Goal: Task Accomplishment & Management: Manage account settings

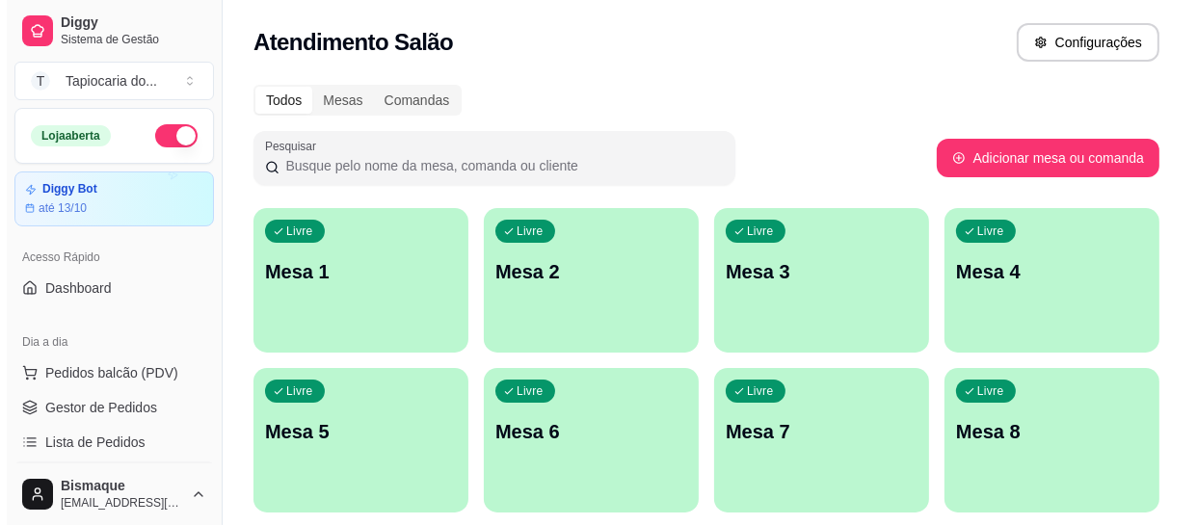
scroll to position [87, 0]
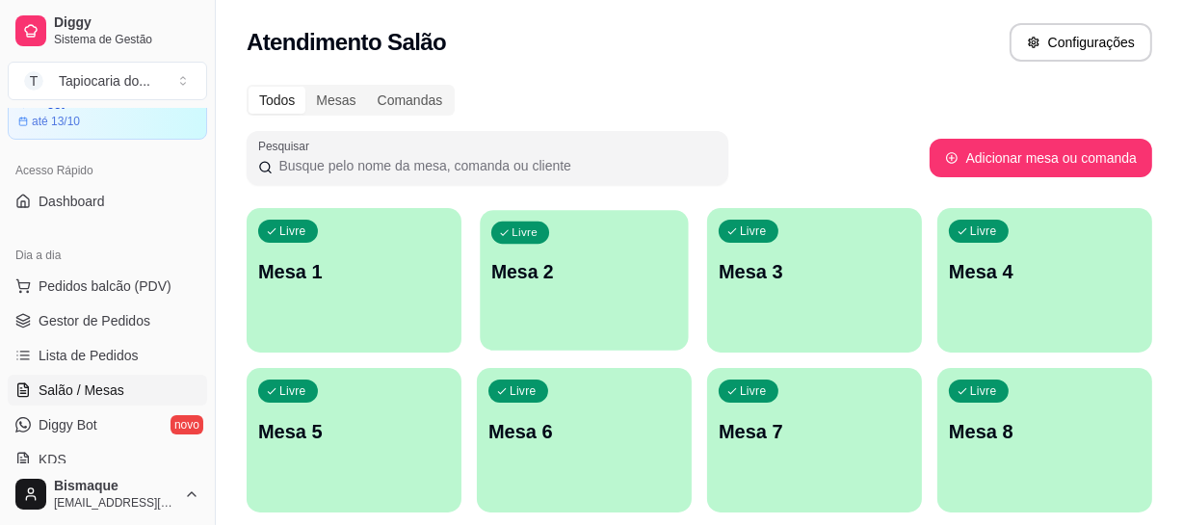
click at [599, 270] on p "Mesa 2" at bounding box center [584, 272] width 186 height 26
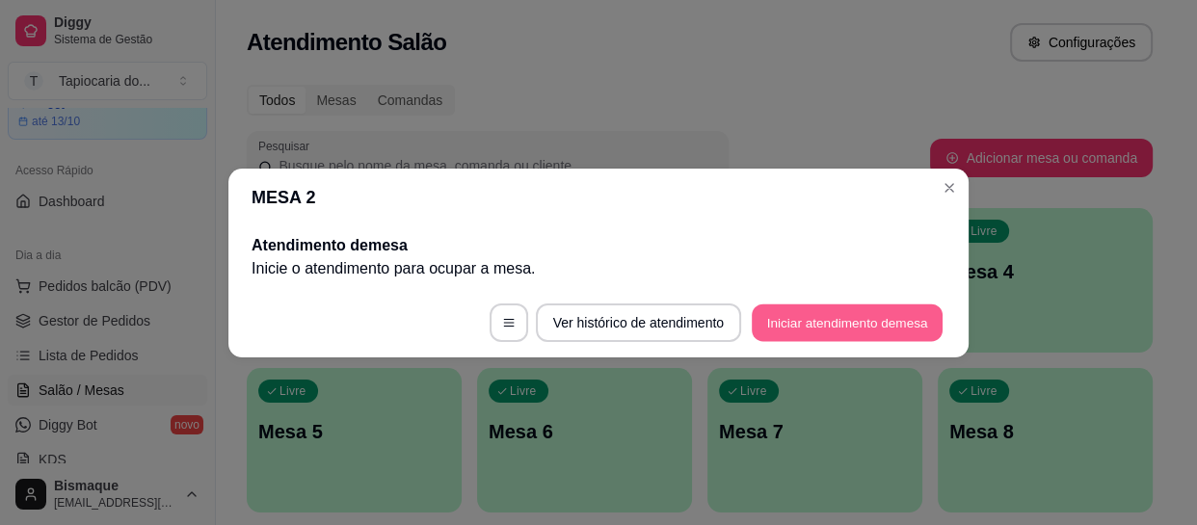
click at [806, 305] on button "Iniciar atendimento de mesa" at bounding box center [847, 323] width 191 height 38
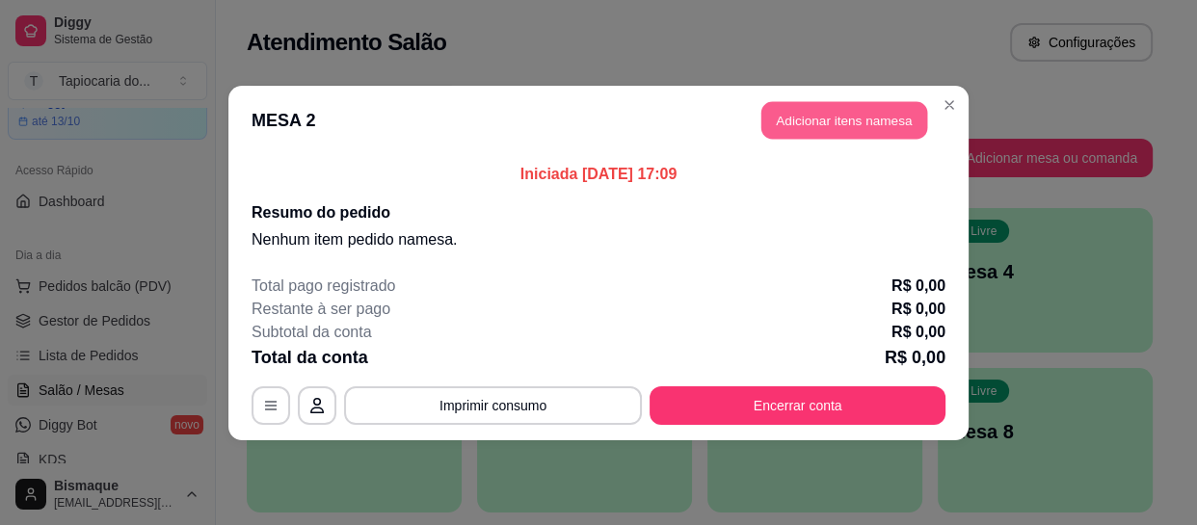
click at [813, 108] on button "Adicionar itens na mesa" at bounding box center [844, 120] width 166 height 38
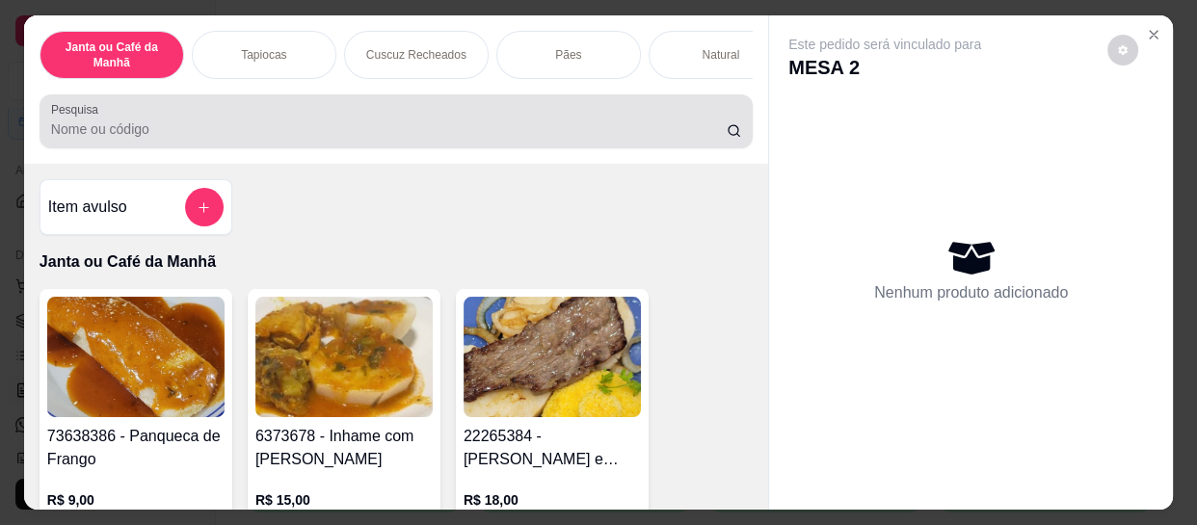
click at [690, 130] on input "Pesquisa" at bounding box center [389, 128] width 676 height 19
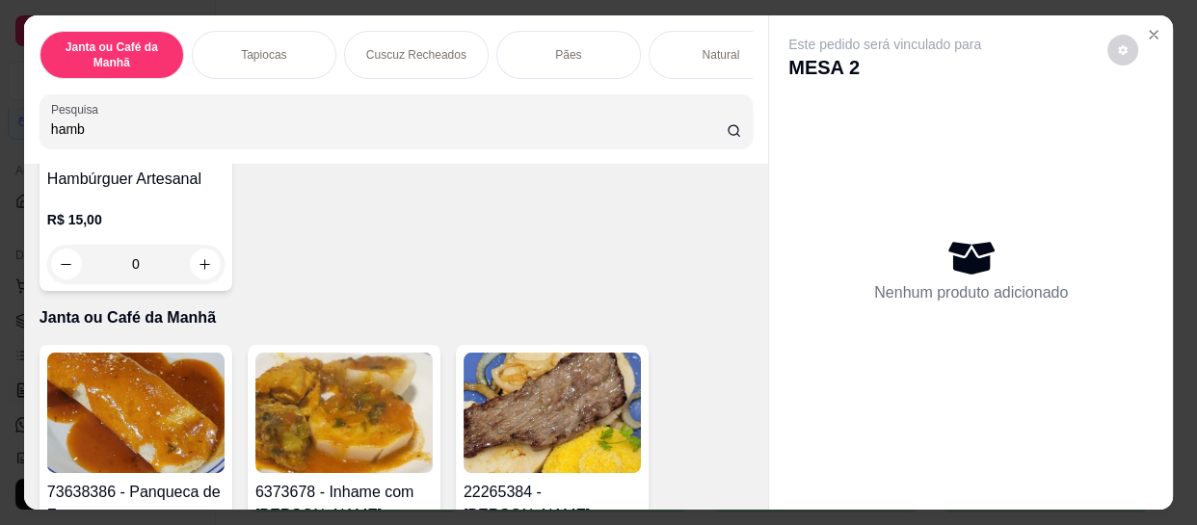
scroll to position [262, 0]
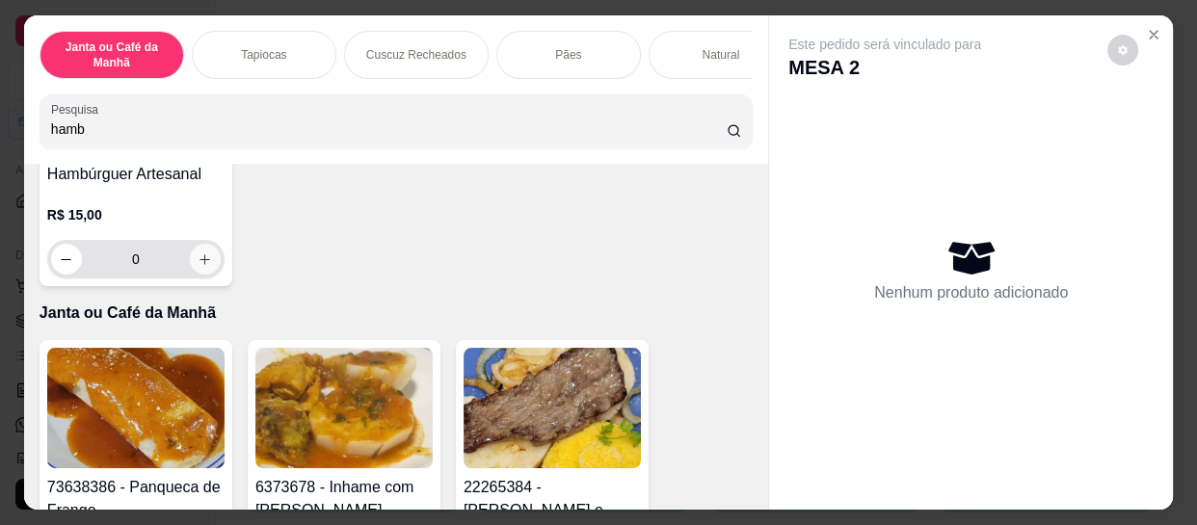
type input "hamb"
click at [199, 262] on icon "increase-product-quantity" at bounding box center [206, 259] width 14 height 14
type input "1"
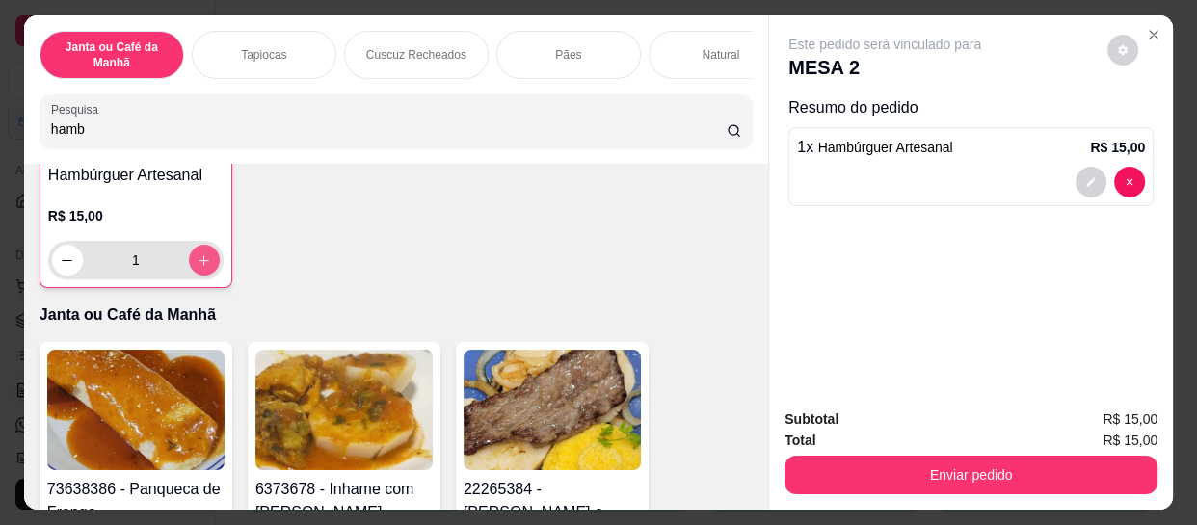
scroll to position [263, 0]
click at [198, 255] on button "increase-product-quantity" at bounding box center [204, 260] width 30 height 30
type input "2"
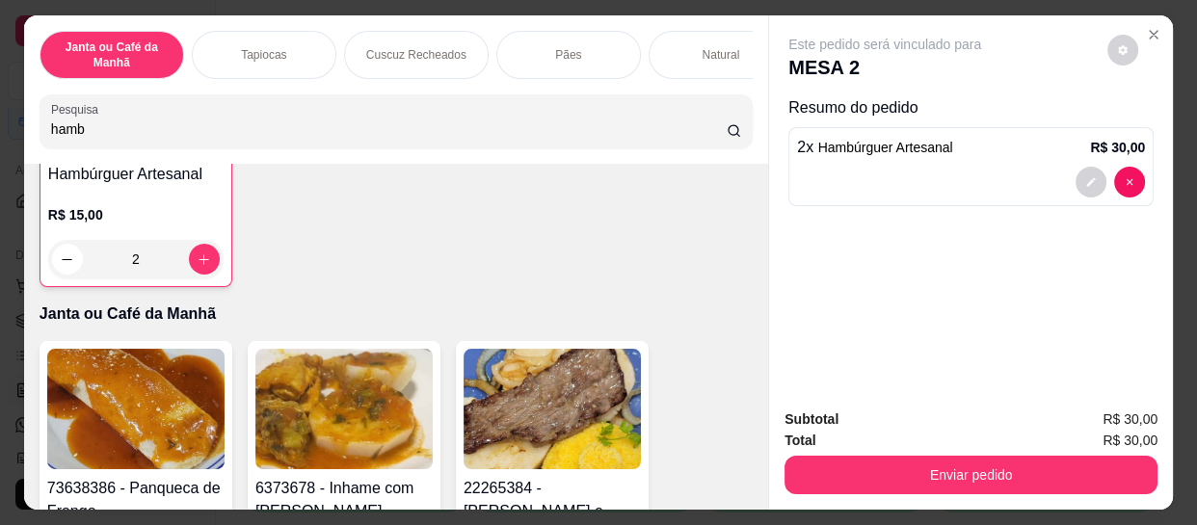
click at [311, 139] on input "hamb" at bounding box center [389, 128] width 676 height 19
type input "h"
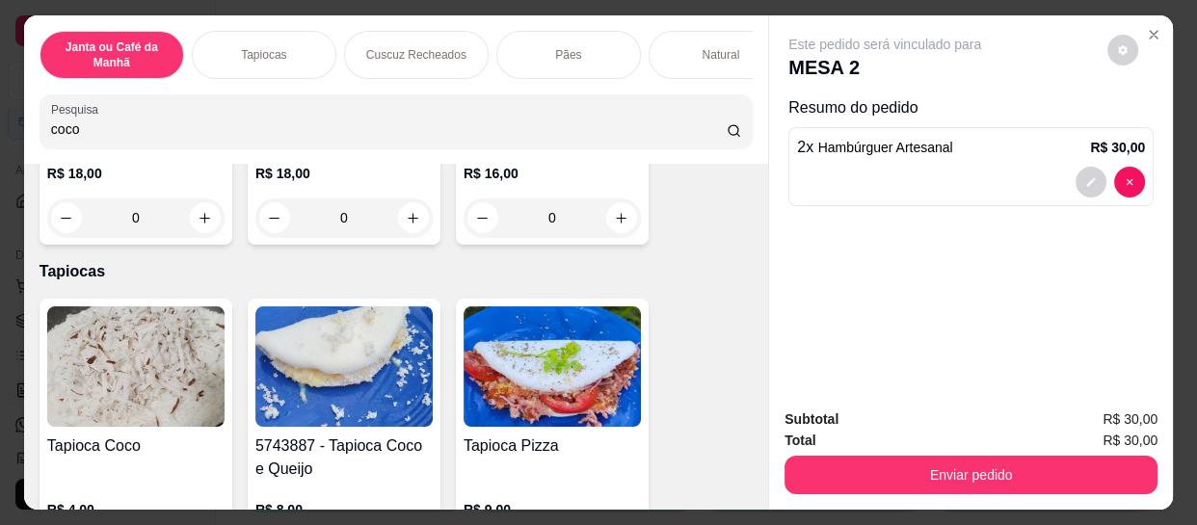
scroll to position [1644, 0]
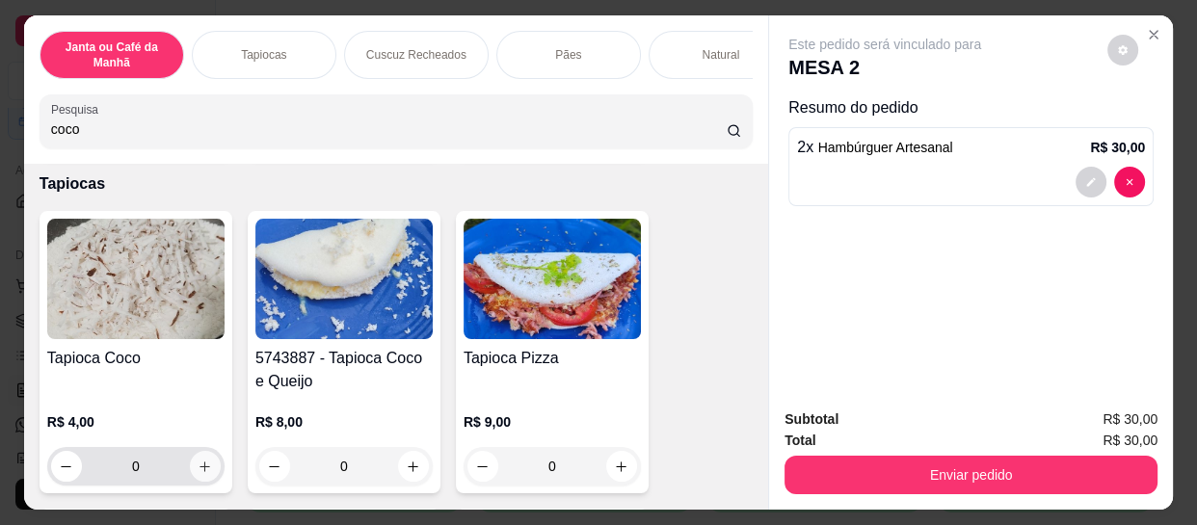
type input "coco"
click at [202, 462] on icon "increase-product-quantity" at bounding box center [205, 467] width 10 height 10
type input "1"
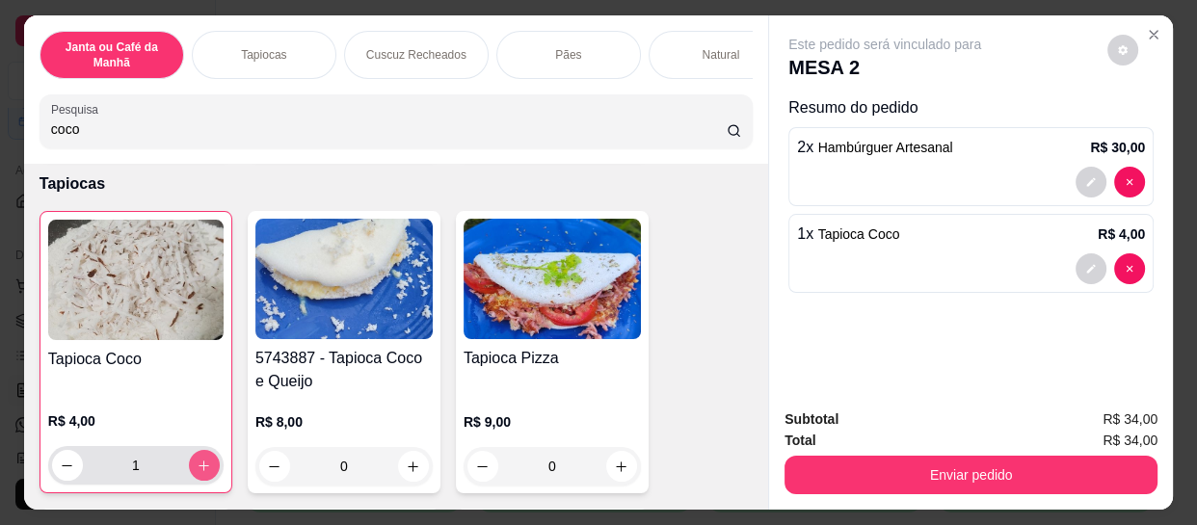
click at [202, 459] on icon "increase-product-quantity" at bounding box center [204, 466] width 14 height 14
type input "2"
click at [516, 129] on input "coco" at bounding box center [389, 128] width 676 height 19
type input "c"
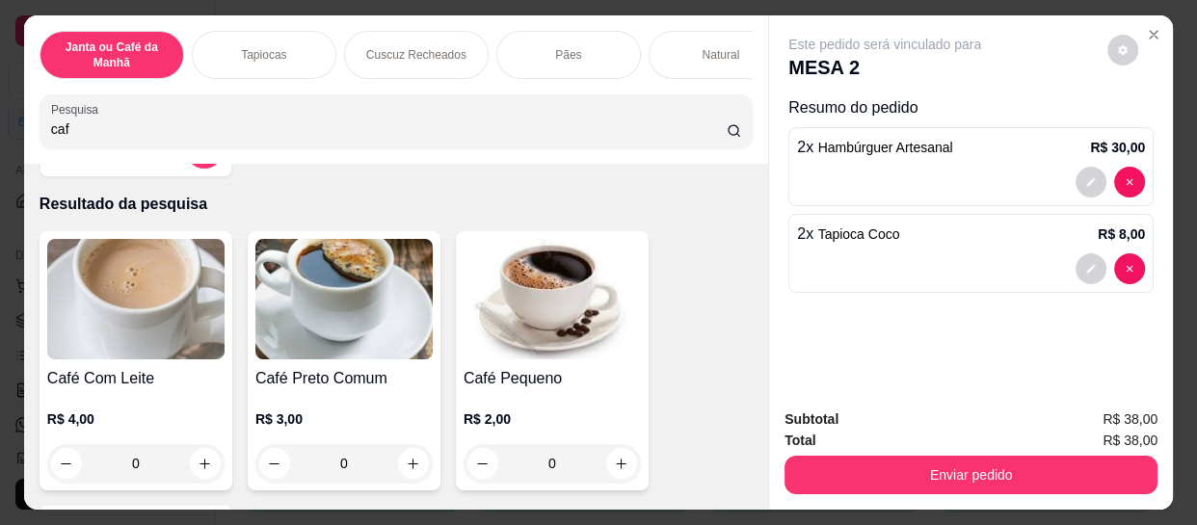
scroll to position [174, 0]
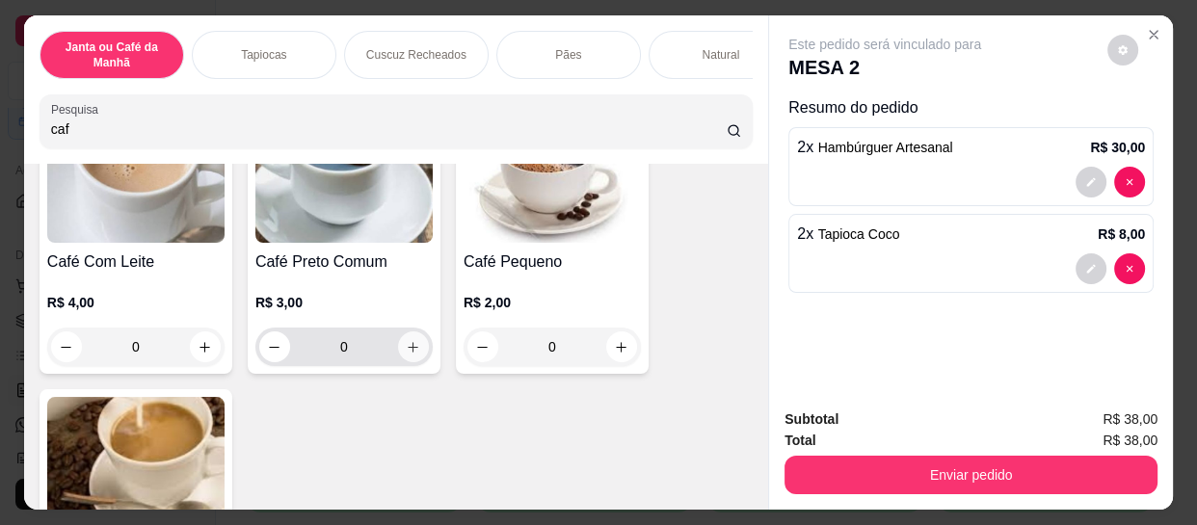
type input "caf"
click at [410, 347] on icon "increase-product-quantity" at bounding box center [414, 347] width 14 height 14
type input "1"
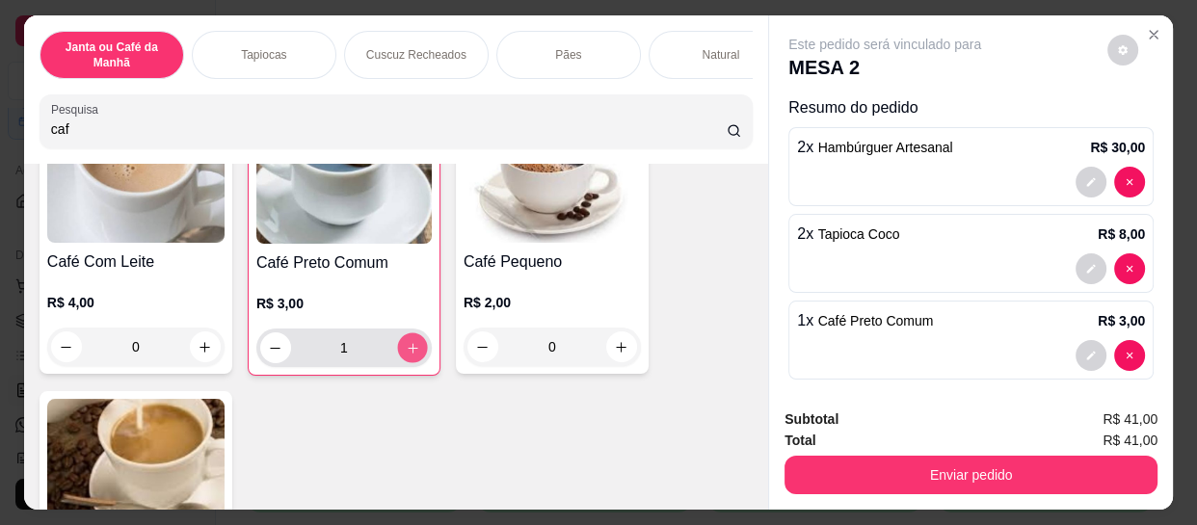
click at [410, 347] on icon "increase-product-quantity" at bounding box center [413, 348] width 14 height 14
type input "2"
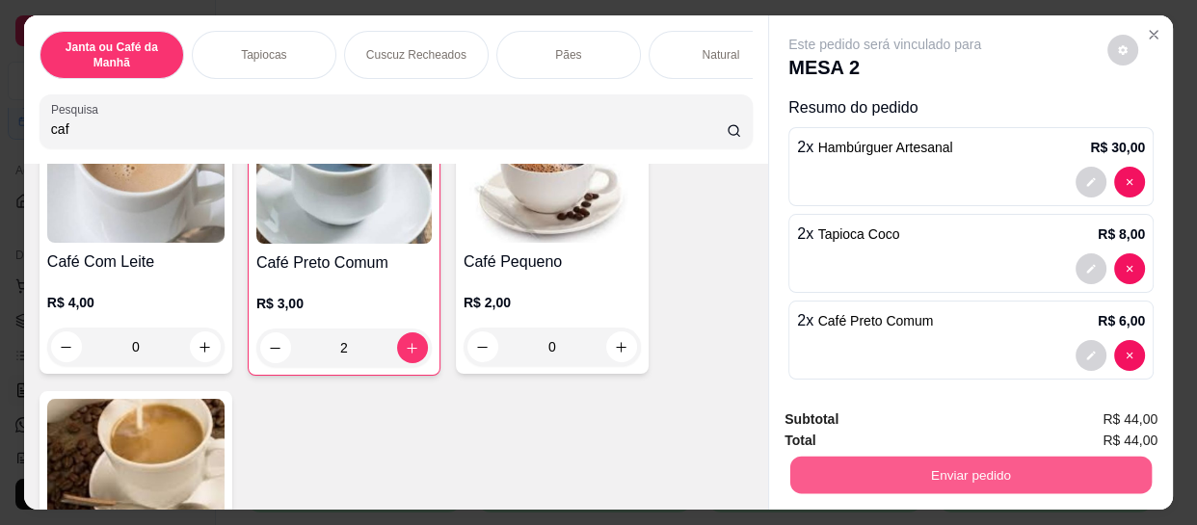
click at [942, 462] on button "Enviar pedido" at bounding box center [970, 475] width 361 height 38
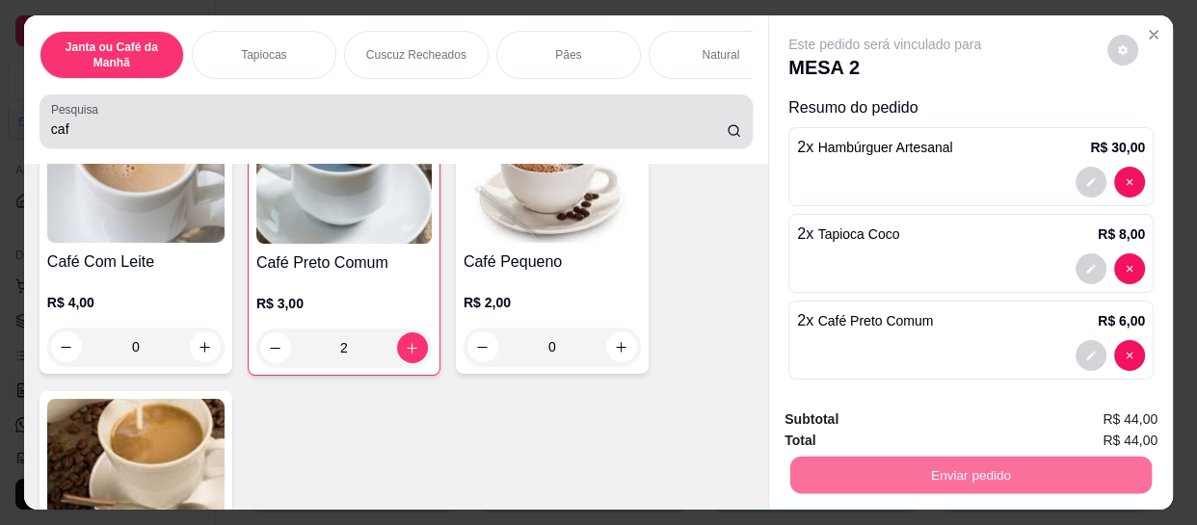
click at [559, 110] on div "caf" at bounding box center [396, 121] width 690 height 39
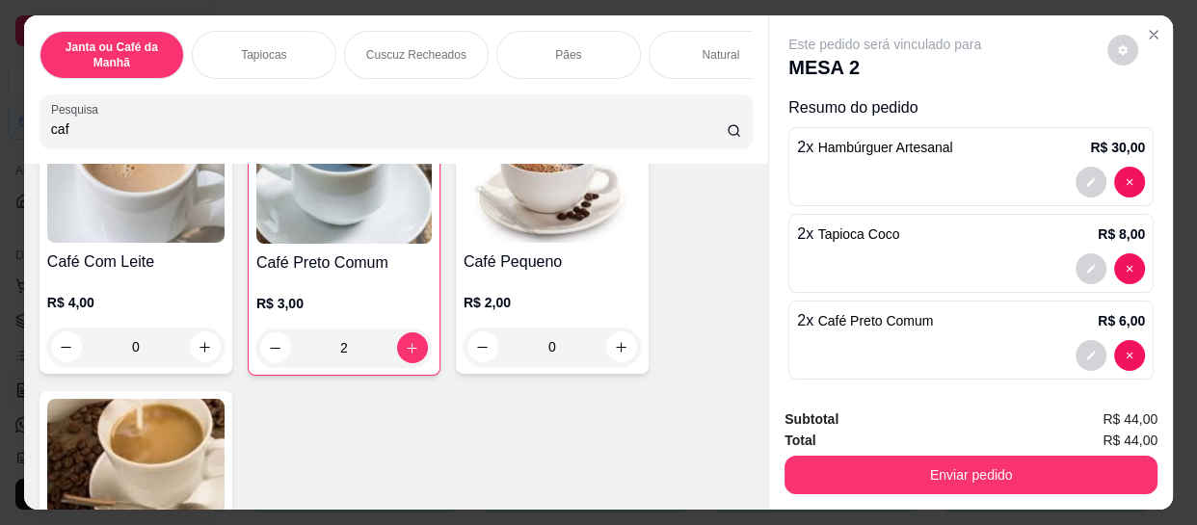
click at [705, 138] on input "caf" at bounding box center [389, 128] width 676 height 19
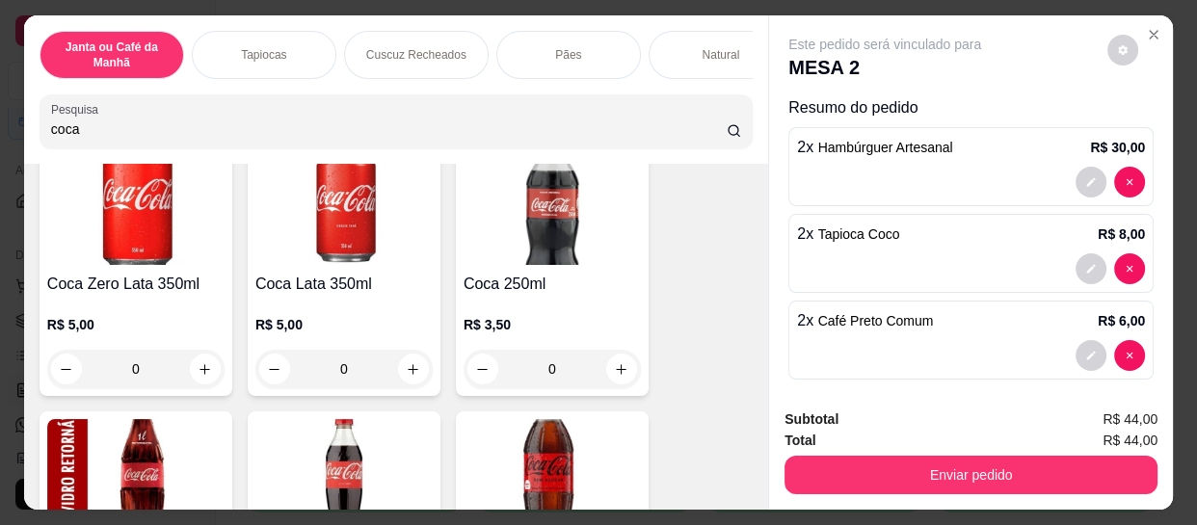
scroll to position [149, 0]
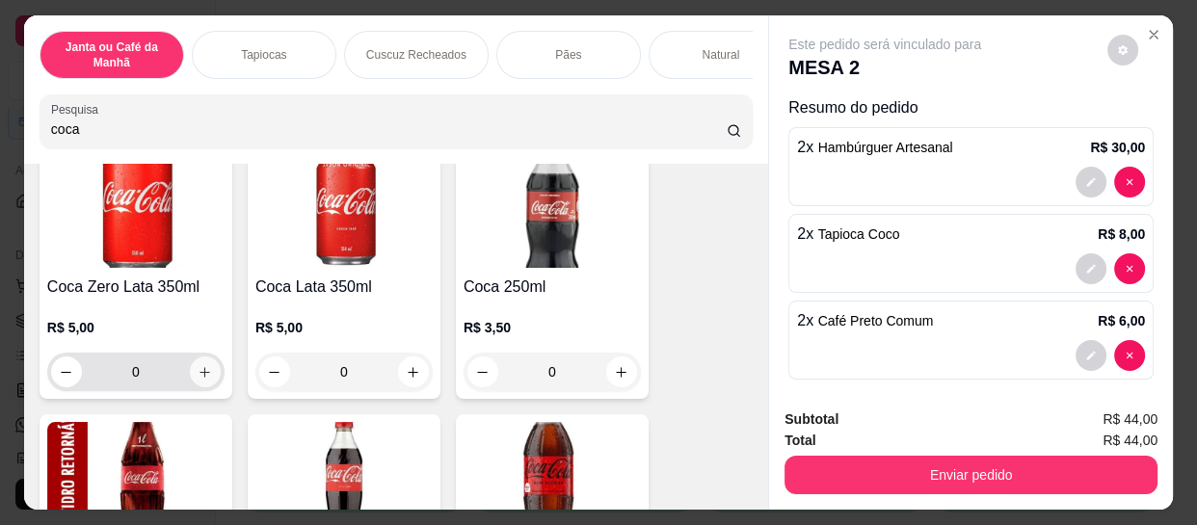
type input "coca"
click at [200, 378] on icon "increase-product-quantity" at bounding box center [205, 372] width 11 height 11
type input "1"
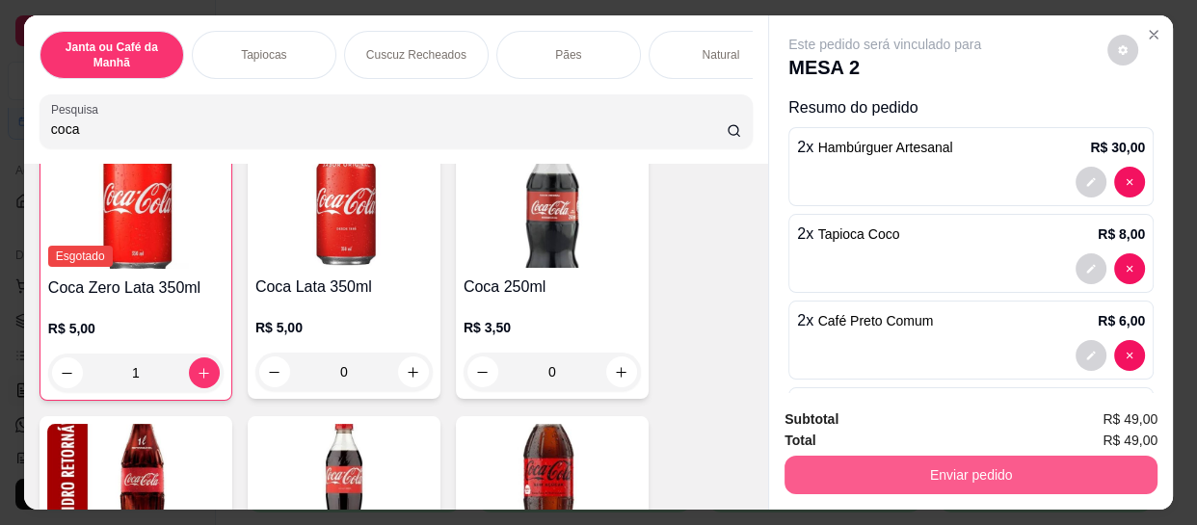
scroll to position [150, 0]
click at [1019, 461] on button "Enviar pedido" at bounding box center [970, 475] width 373 height 39
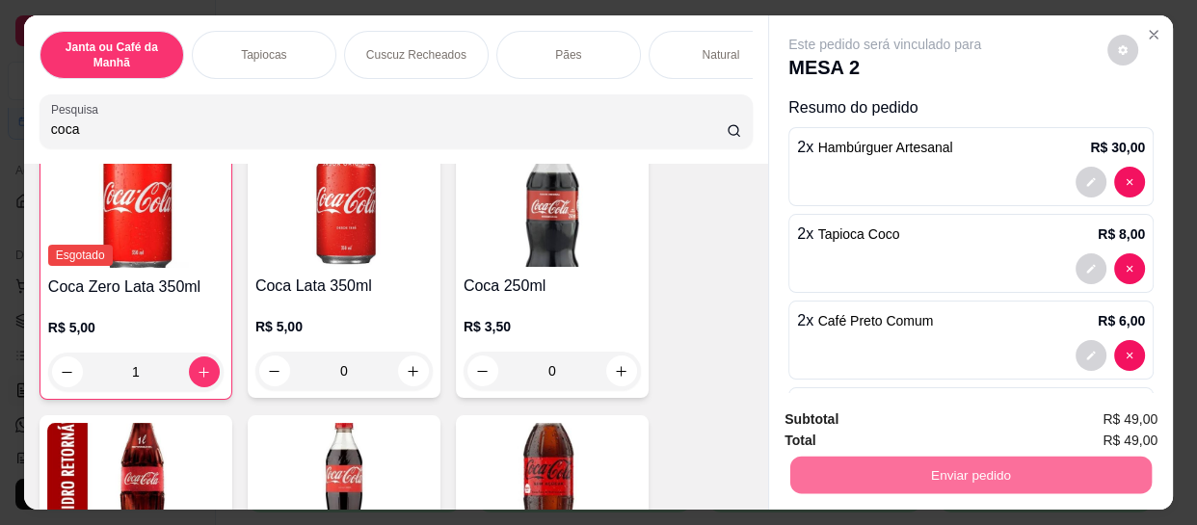
click at [969, 423] on button "Não registrar e enviar pedido" at bounding box center [907, 420] width 195 height 36
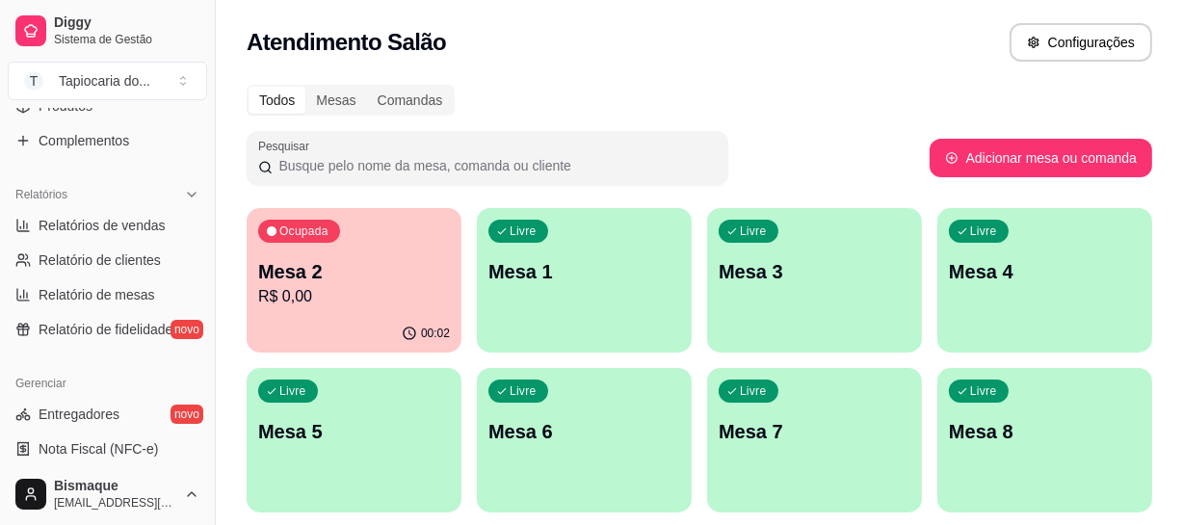
scroll to position [437, 0]
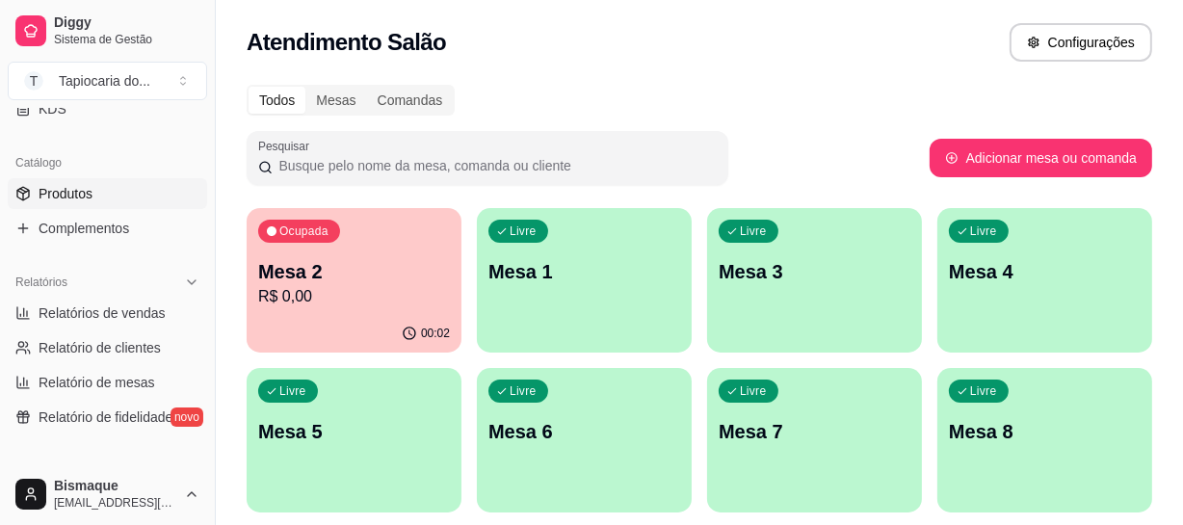
click at [96, 193] on link "Produtos" at bounding box center [107, 193] width 199 height 31
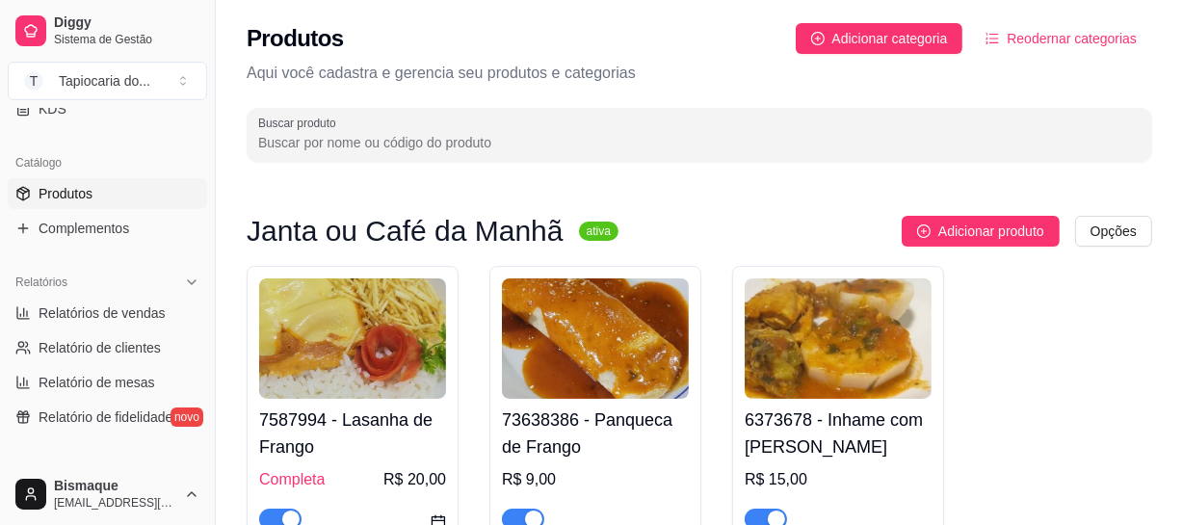
click at [629, 140] on input "Buscar produto" at bounding box center [699, 142] width 883 height 19
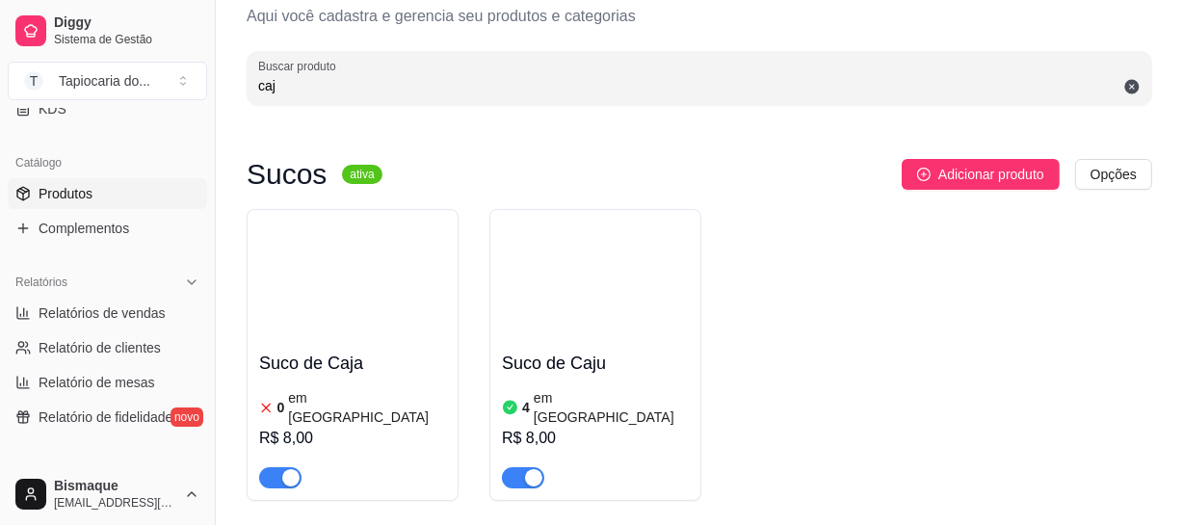
scroll to position [87, 0]
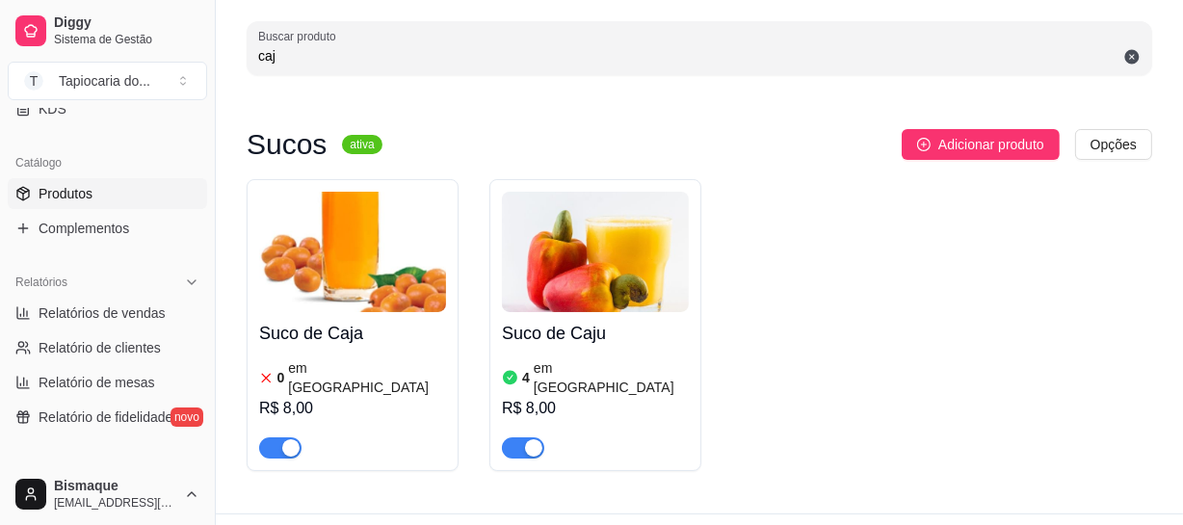
type input "caj"
click at [263, 437] on span "button" at bounding box center [280, 447] width 42 height 21
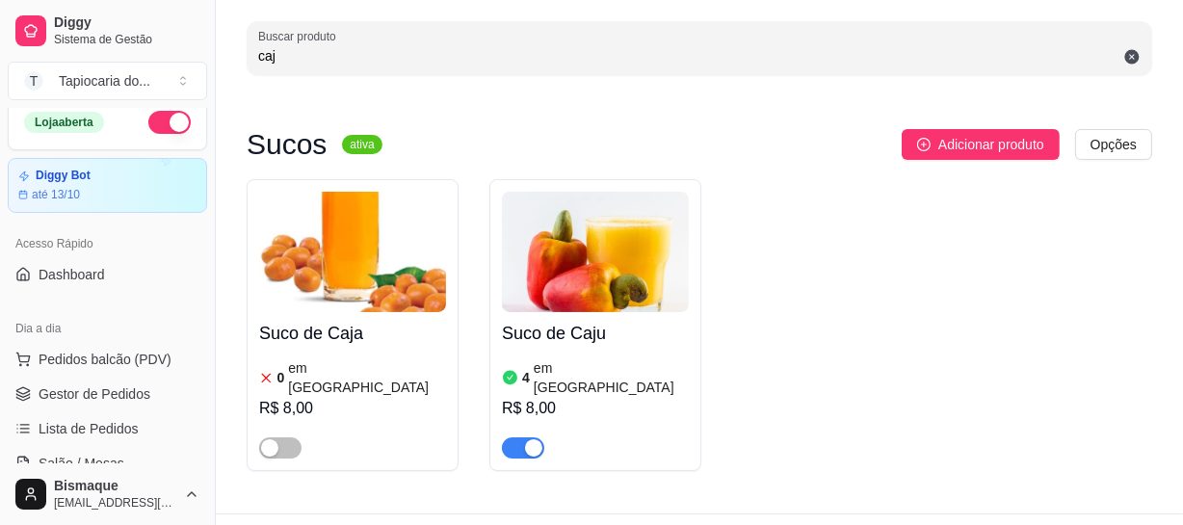
scroll to position [0, 0]
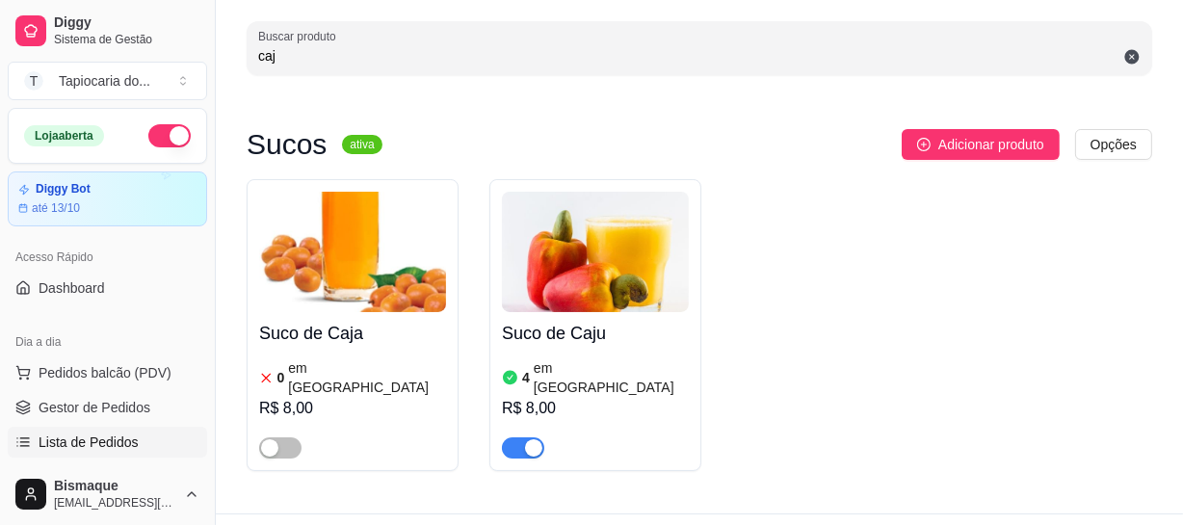
click at [131, 427] on link "Lista de Pedidos" at bounding box center [107, 442] width 199 height 31
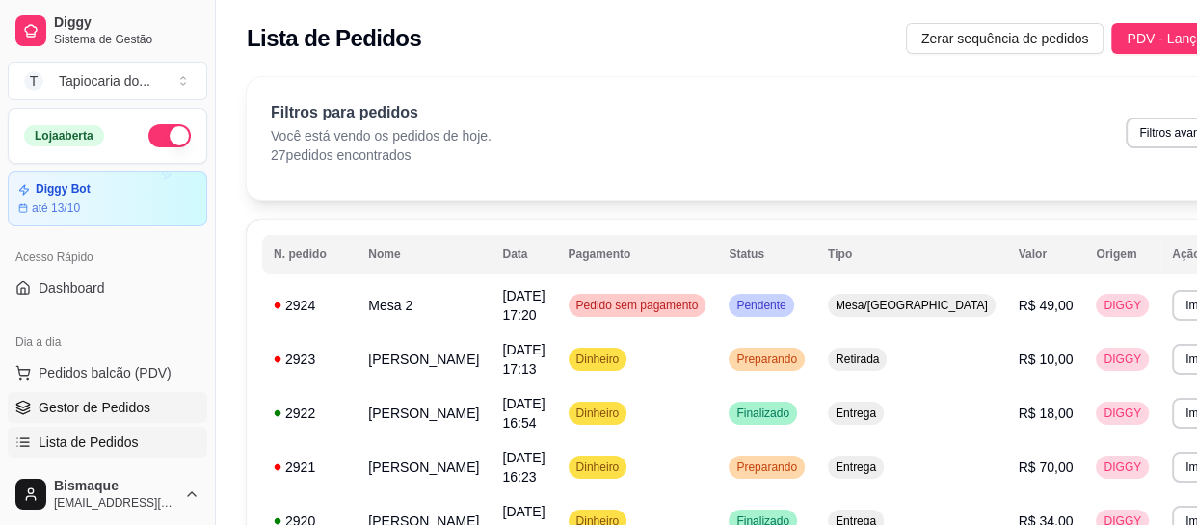
click at [131, 405] on span "Gestor de Pedidos" at bounding box center [95, 407] width 112 height 19
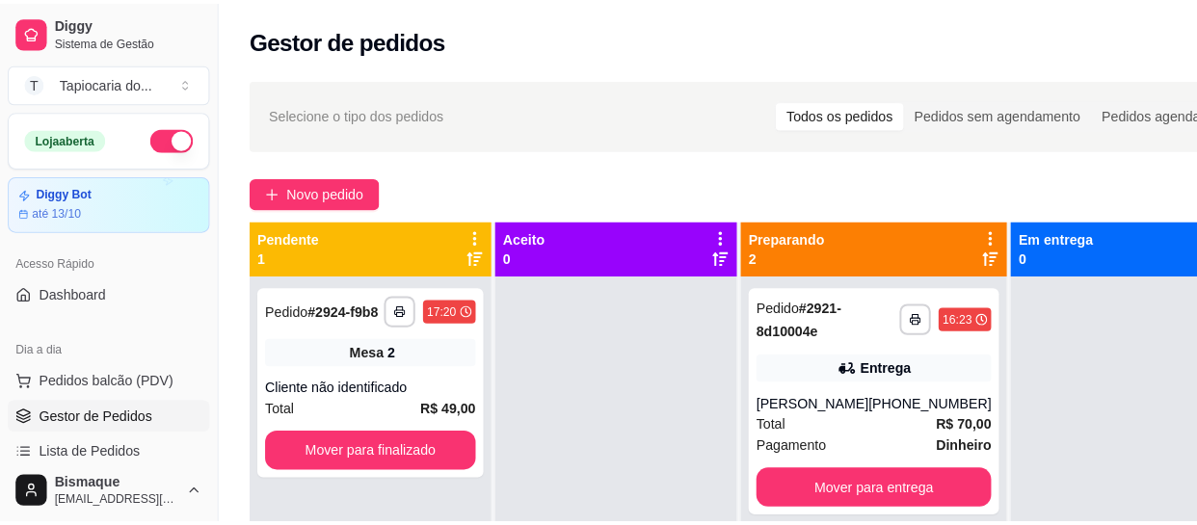
scroll to position [174, 0]
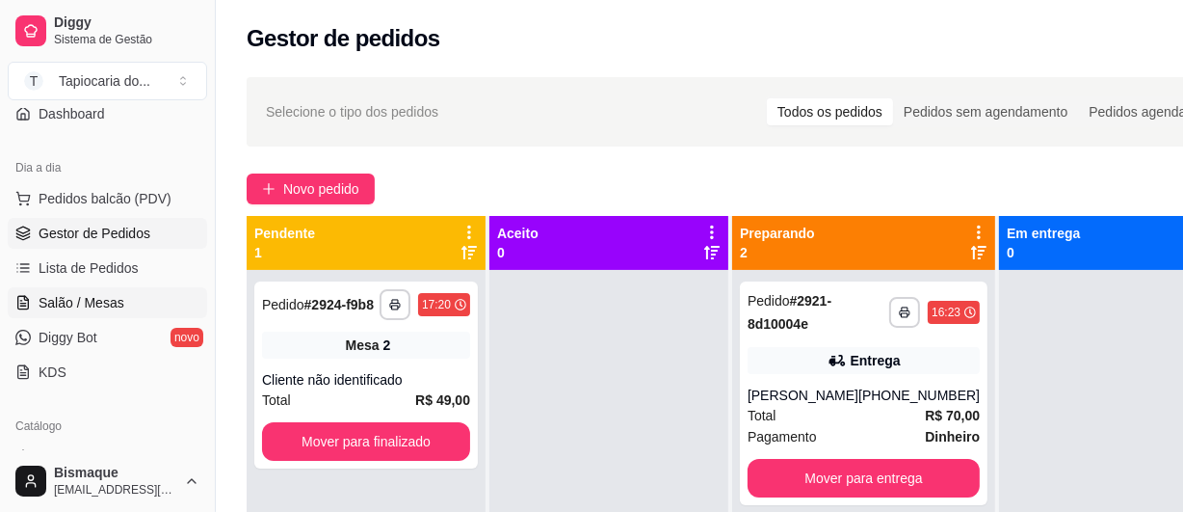
click at [117, 300] on span "Salão / Mesas" at bounding box center [82, 302] width 86 height 19
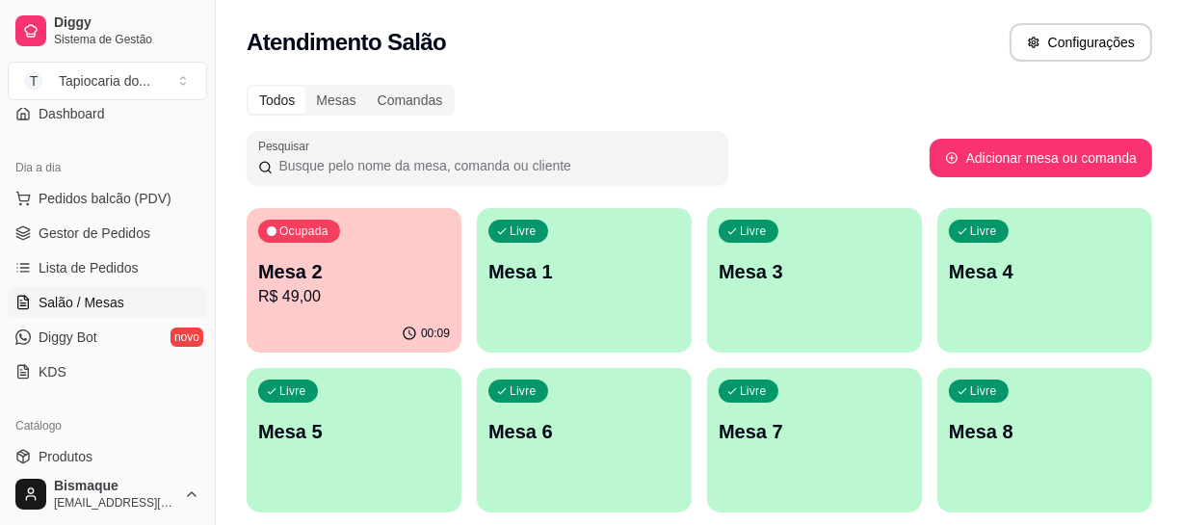
click at [332, 285] on p "R$ 49,00" at bounding box center [354, 296] width 192 height 23
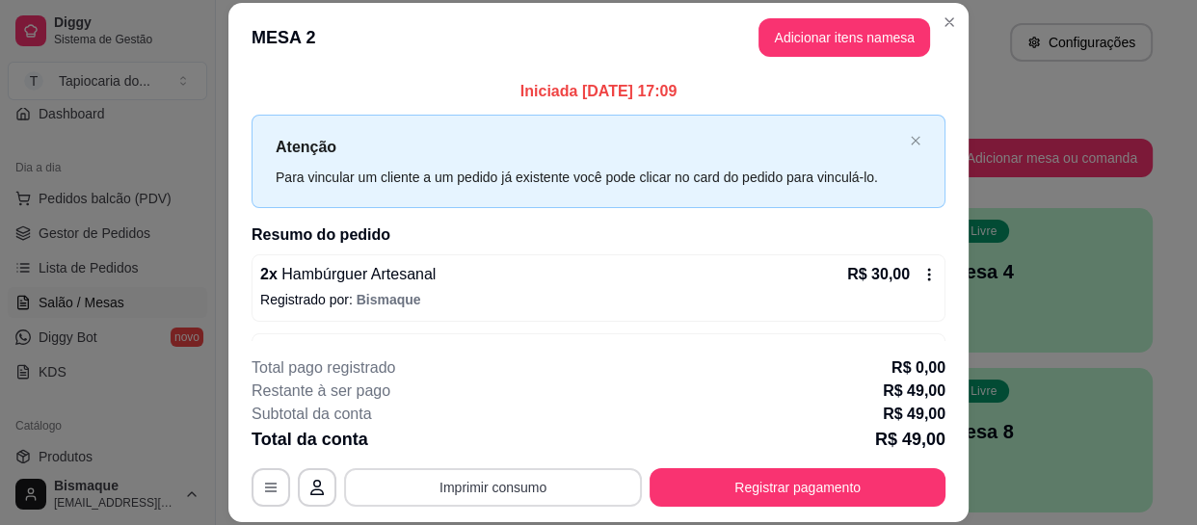
click at [590, 468] on button "Imprimir consumo" at bounding box center [493, 487] width 298 height 39
click at [530, 443] on button "Impressora" at bounding box center [492, 443] width 140 height 31
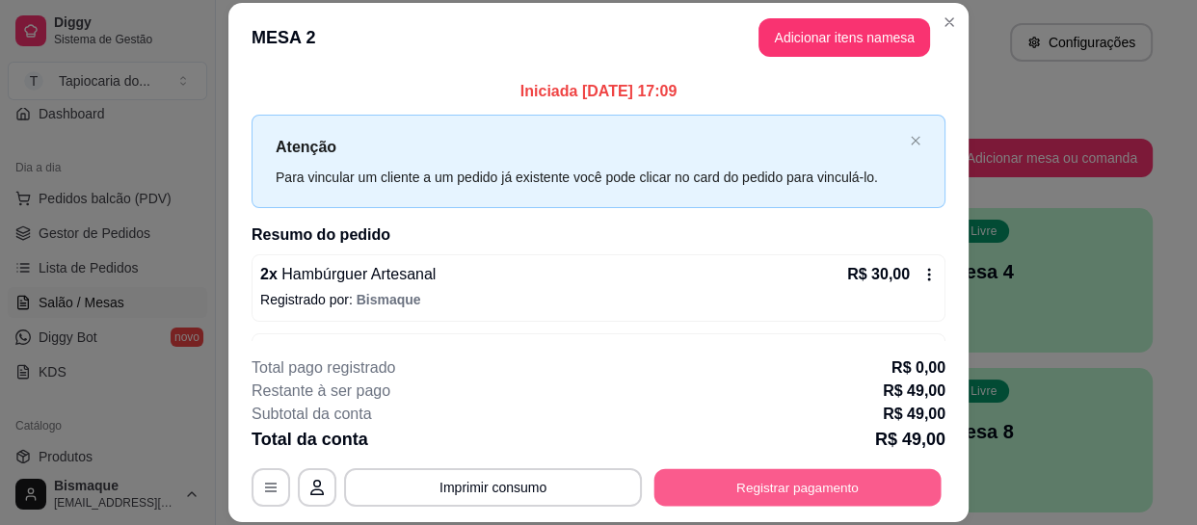
click at [902, 483] on button "Registrar pagamento" at bounding box center [797, 488] width 287 height 38
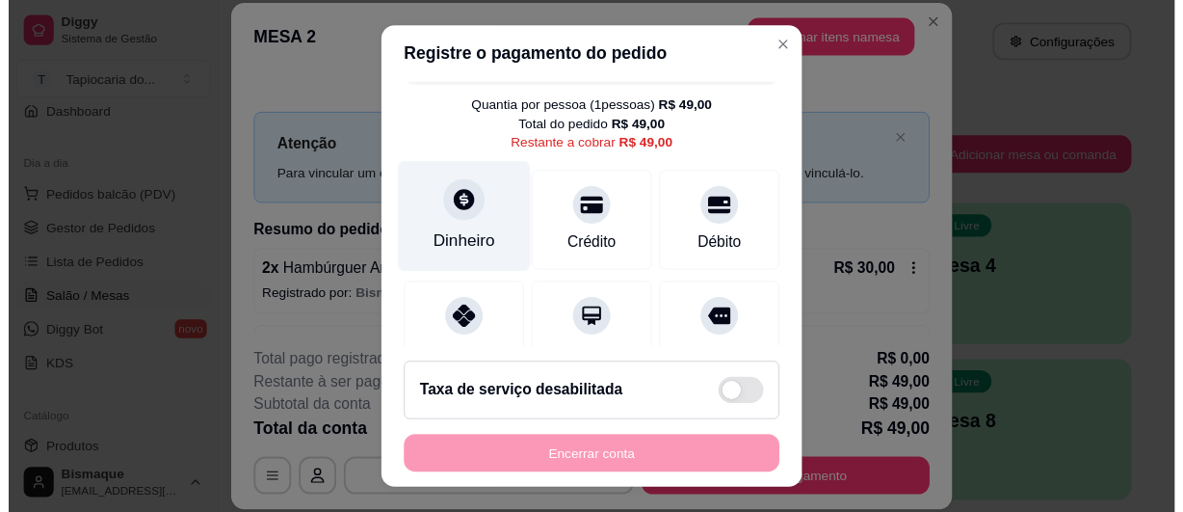
scroll to position [87, 0]
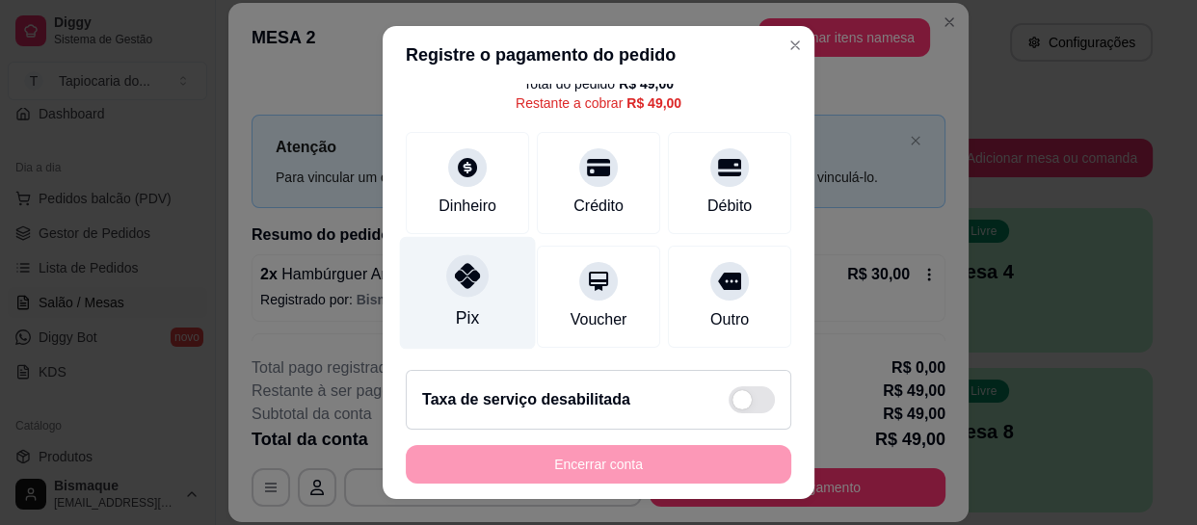
click at [469, 262] on div at bounding box center [467, 276] width 42 height 42
type input "R$ 0,00"
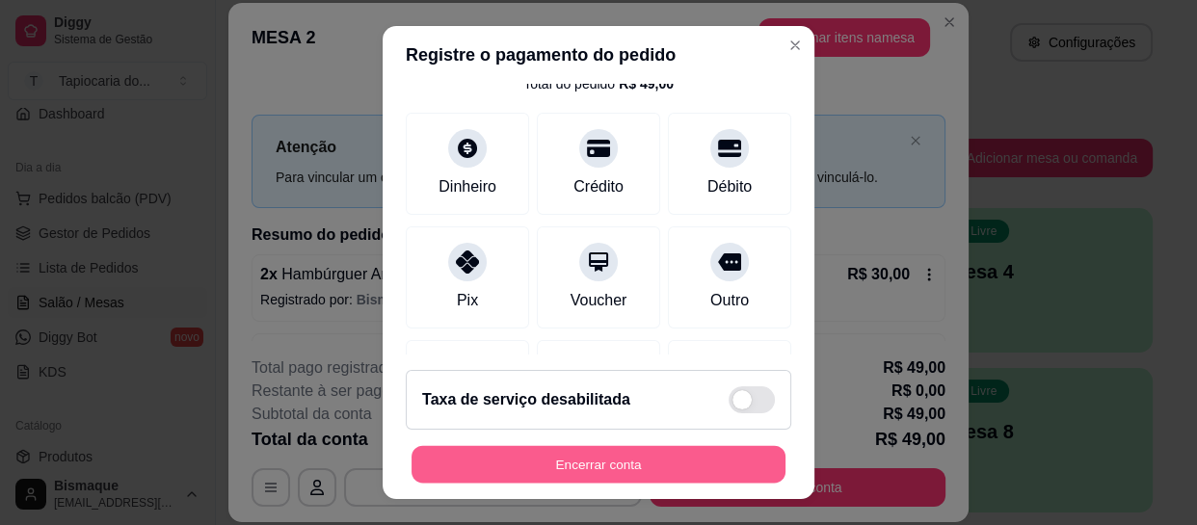
click at [592, 473] on button "Encerrar conta" at bounding box center [598, 464] width 374 height 38
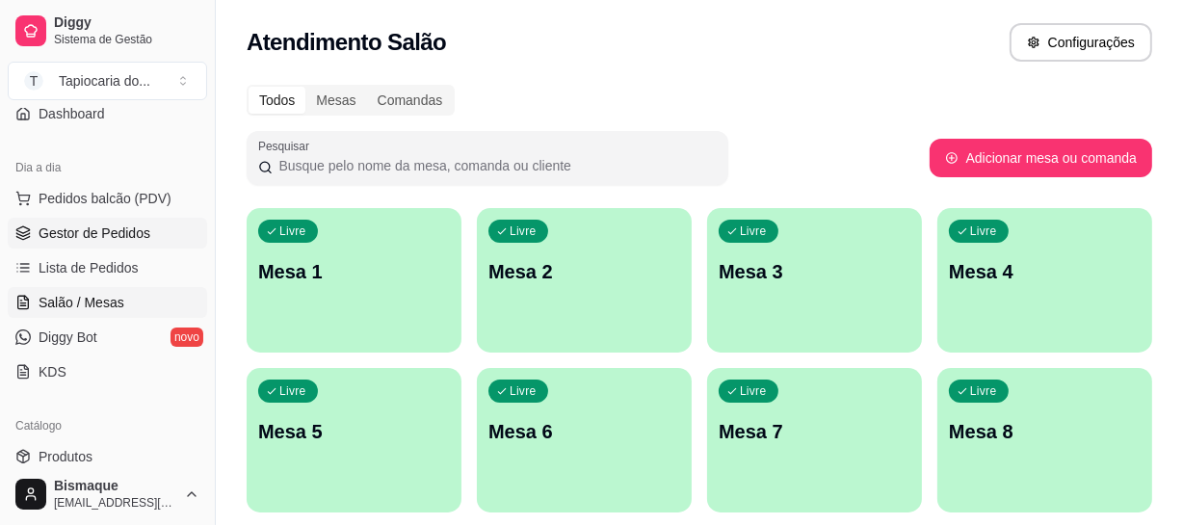
click at [152, 241] on link "Gestor de Pedidos" at bounding box center [107, 233] width 199 height 31
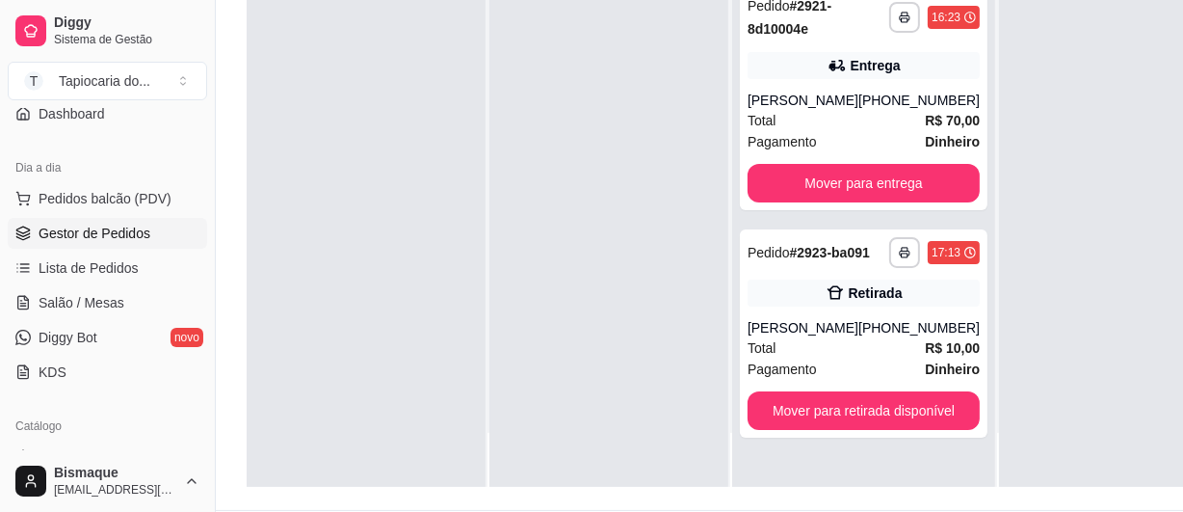
scroll to position [306, 0]
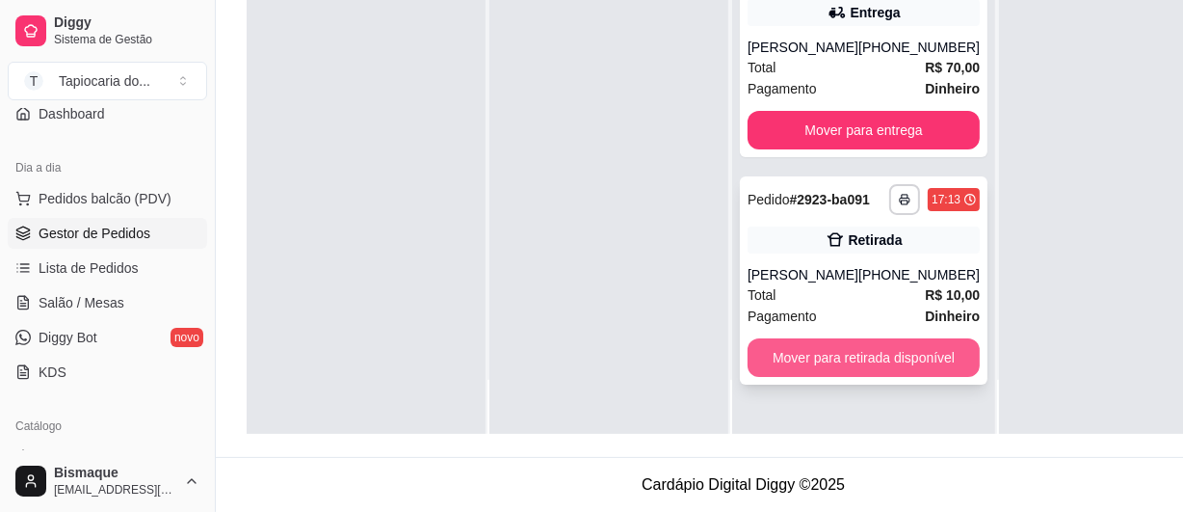
click at [870, 357] on button "Mover para retirada disponível" at bounding box center [864, 357] width 232 height 39
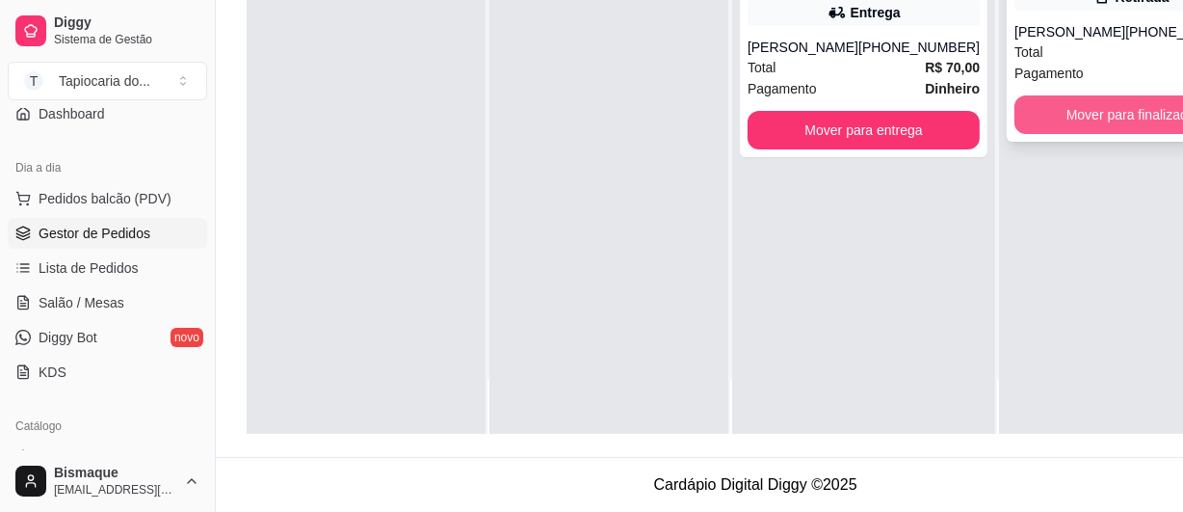
click at [1121, 117] on button "Mover para finalizado" at bounding box center [1131, 114] width 232 height 39
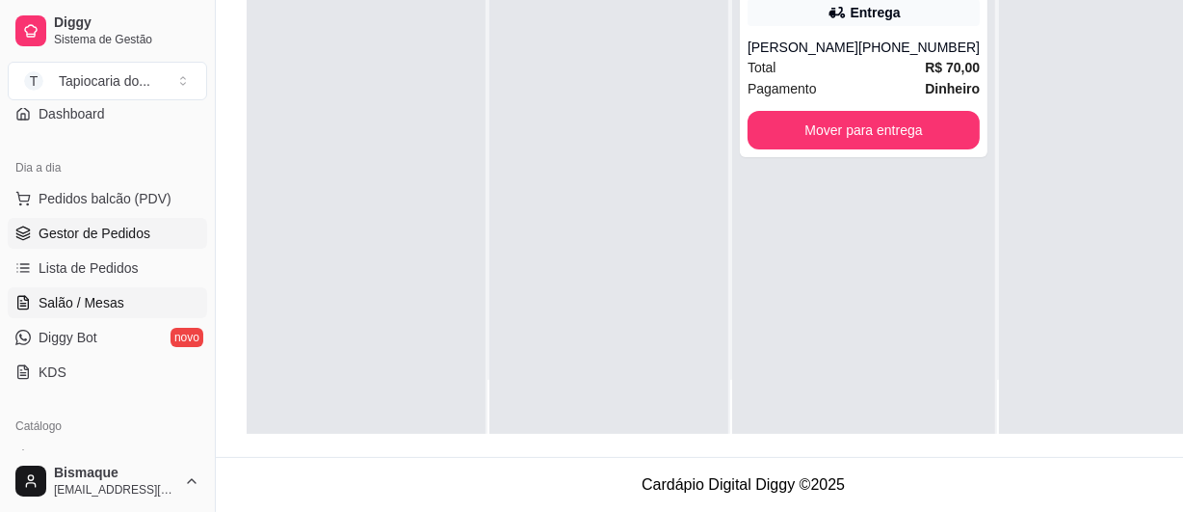
click at [114, 299] on span "Salão / Mesas" at bounding box center [82, 302] width 86 height 19
